Goal: Contribute content: Add original content to the website for others to see

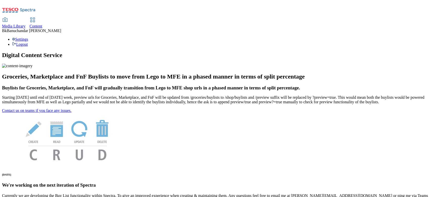
click at [7, 18] on use at bounding box center [5, 20] width 5 height 4
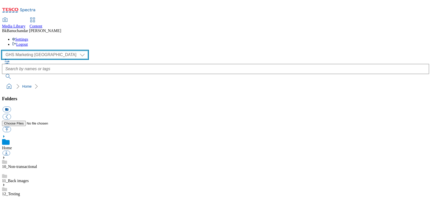
click at [36, 51] on select "GHS Marketing UK iGHS Marketing CE MCA CZ MCA HU MCA SK" at bounding box center [45, 55] width 86 height 8
select select "flare-ighs-ce-mktg"
click at [4, 51] on select "GHS Marketing UK iGHS Marketing CE MCA CZ MCA HU MCA SK" at bounding box center [45, 55] width 86 height 8
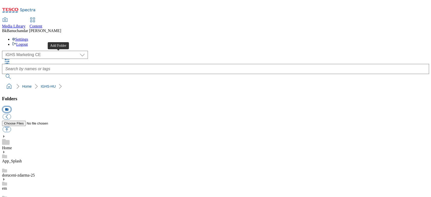
click at [11, 106] on button "icon_new_folder" at bounding box center [7, 109] width 8 height 6
type input "WK30_25"
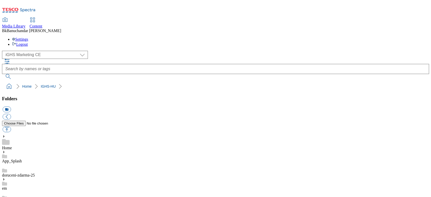
click at [11, 126] on button "button" at bounding box center [7, 129] width 8 height 6
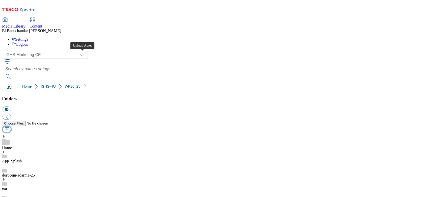
type input "C:\fakepath\slide_en_1.jpg"
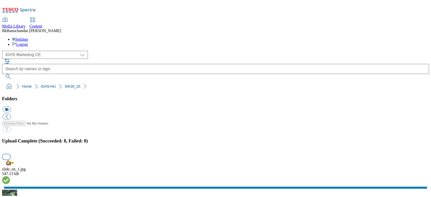
click at [10, 154] on button "button" at bounding box center [7, 156] width 8 height 5
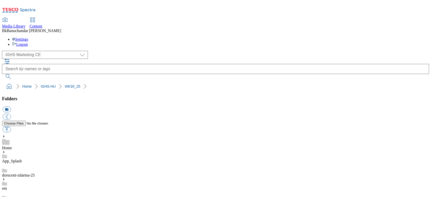
scroll to position [0, 0]
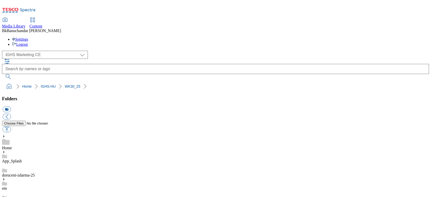
select select "flare-ighs-ce-mktg"
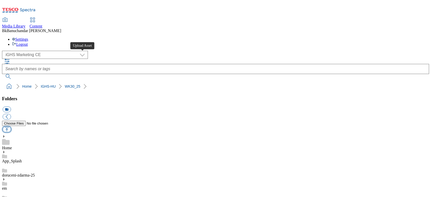
click at [11, 126] on button "button" at bounding box center [7, 129] width 8 height 6
type input "C:\fakepath\product_en_1.jpg"
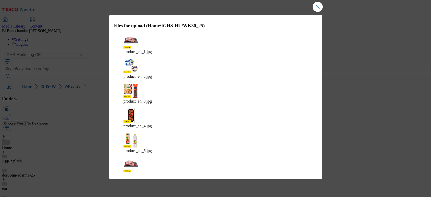
scroll to position [22, 0]
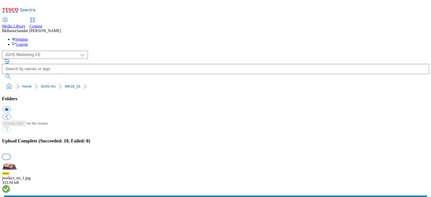
click at [10, 154] on button "button" at bounding box center [7, 156] width 8 height 5
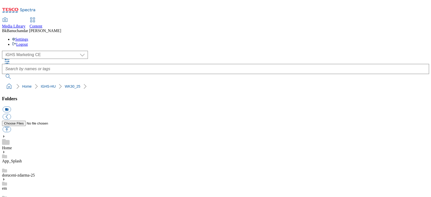
scroll to position [67, 0]
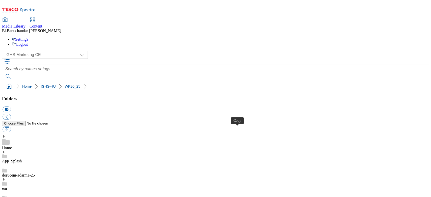
click at [11, 126] on button "button" at bounding box center [7, 129] width 8 height 6
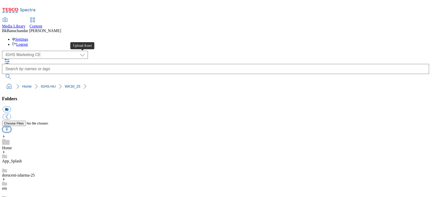
type input "C:\fakepath\trade_en_1.jpg"
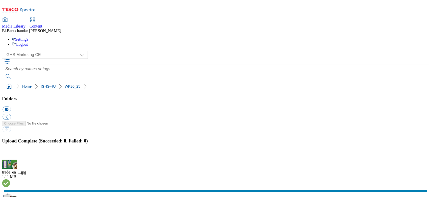
scroll to position [80, 0]
click at [10, 154] on button "button" at bounding box center [7, 156] width 8 height 5
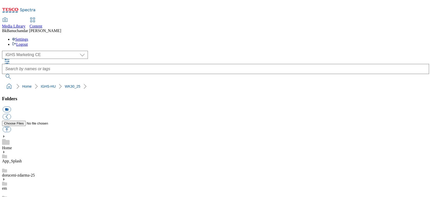
scroll to position [67, 0]
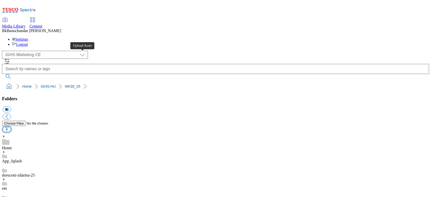
click at [11, 126] on button "button" at bounding box center [7, 129] width 8 height 6
type input "C:\fakepath\content_en_1.jpg"
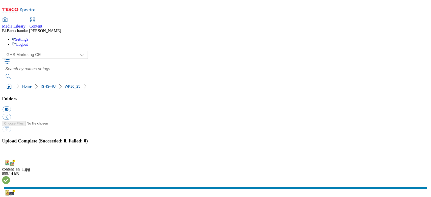
select select "flare-ighs-ce-mktg"
click at [10, 154] on button "button" at bounding box center [7, 156] width 8 height 5
